Goal: Task Accomplishment & Management: Manage account settings

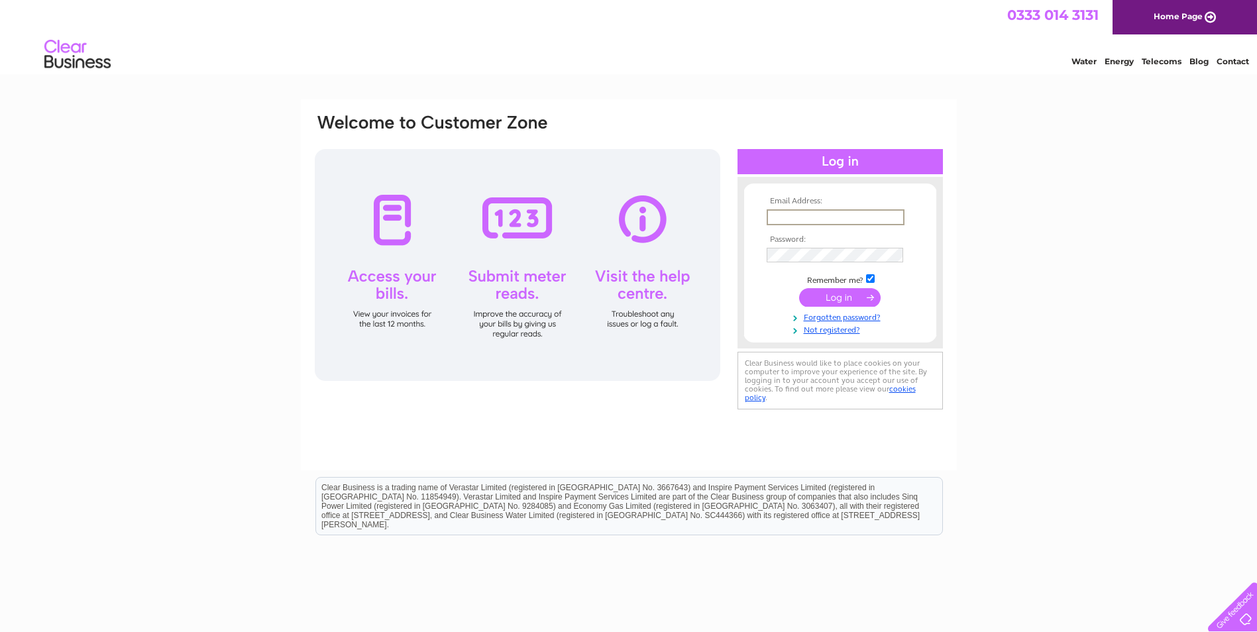
click at [810, 213] on input "text" at bounding box center [836, 217] width 138 height 16
type input "[PERSON_NAME][EMAIL_ADDRESS][DOMAIN_NAME]"
click at [853, 301] on input "submit" at bounding box center [839, 297] width 81 height 19
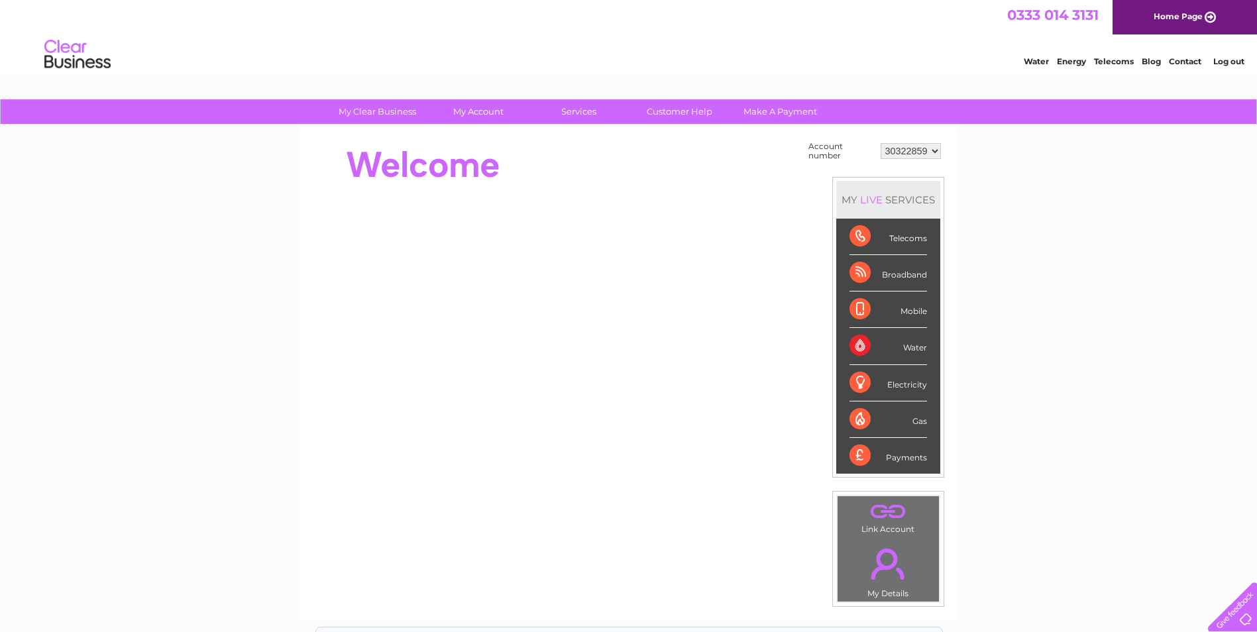
drag, startPoint x: 900, startPoint y: 337, endPoint x: 882, endPoint y: 346, distance: 20.7
click at [900, 337] on div "Water" at bounding box center [888, 346] width 78 height 36
click at [855, 344] on div "Water" at bounding box center [888, 346] width 78 height 36
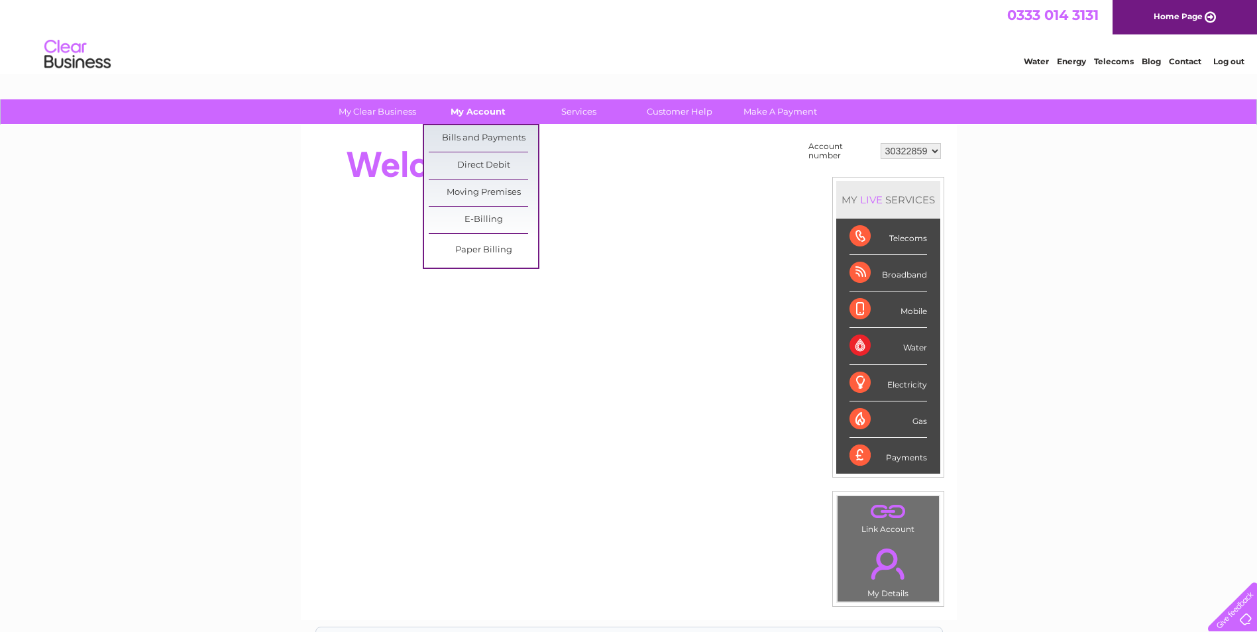
click at [461, 121] on link "My Account" at bounding box center [477, 111] width 109 height 25
click at [468, 132] on link "Bills and Payments" at bounding box center [483, 138] width 109 height 27
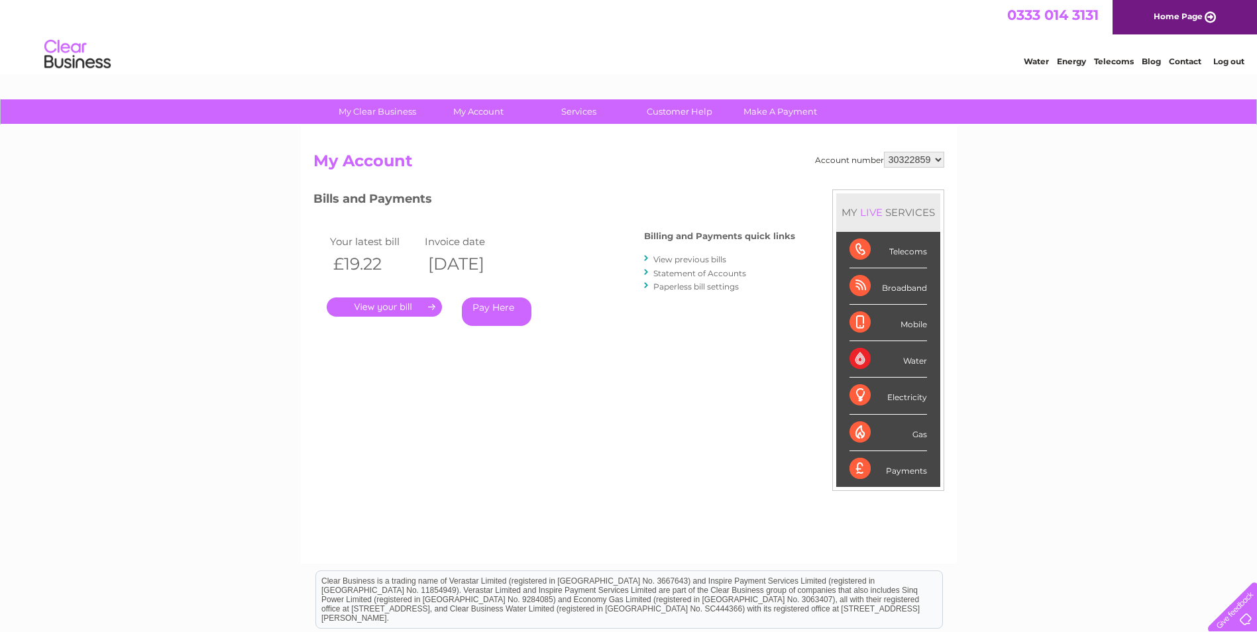
click at [402, 300] on link "." at bounding box center [384, 306] width 115 height 19
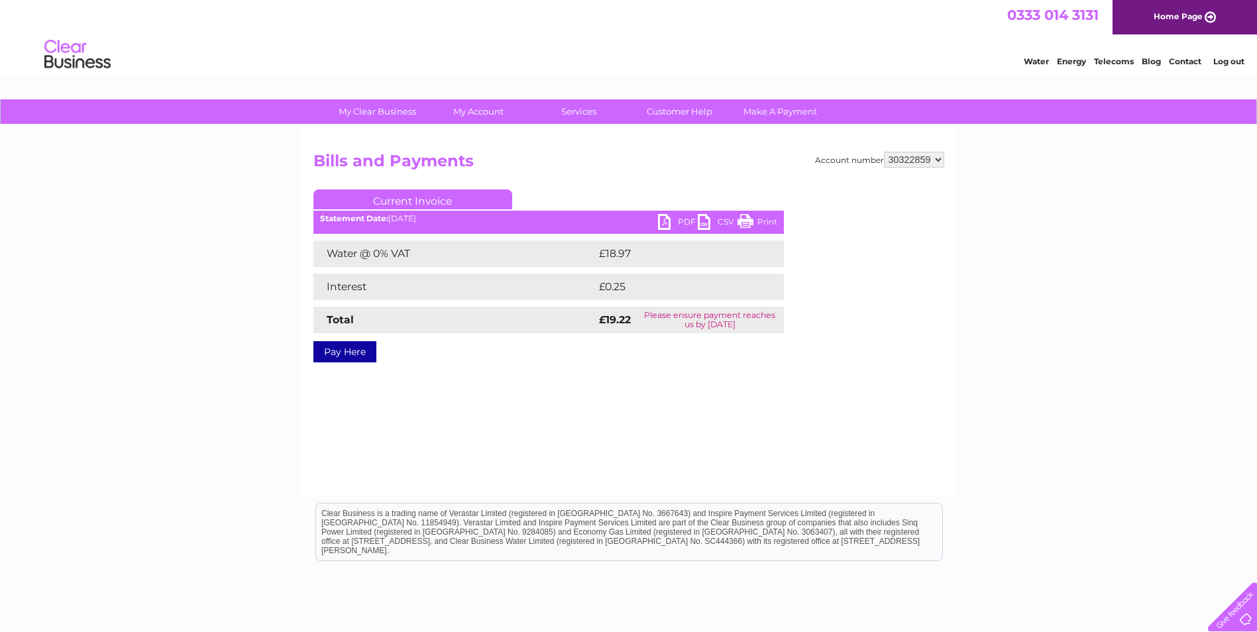
click at [576, 394] on div "Account number 30322859 Bills and Payments Current Invoice PDF CSV Print £18.97" at bounding box center [629, 310] width 656 height 371
click at [686, 223] on link "PDF" at bounding box center [678, 223] width 40 height 19
